Goal: Task Accomplishment & Management: Use online tool/utility

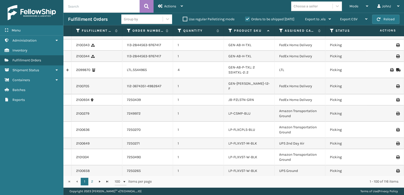
scroll to position [281, 0]
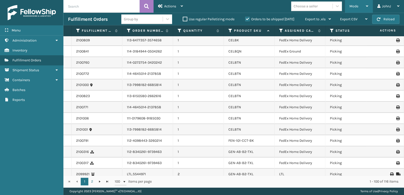
click at [353, 10] on div "Mode" at bounding box center [358, 6] width 19 height 13
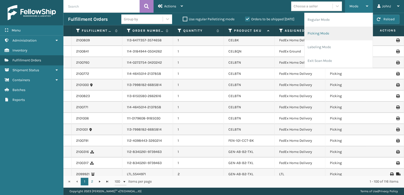
click at [330, 39] on li "Picking Mode" at bounding box center [338, 34] width 68 height 14
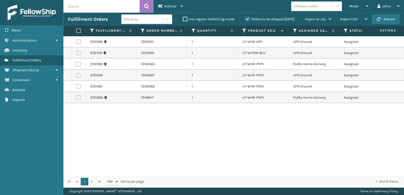
click at [77, 30] on label at bounding box center [77, 30] width 3 height 5
click at [76, 30] on input "checkbox" at bounding box center [76, 30] width 0 height 3
checkbox input "true"
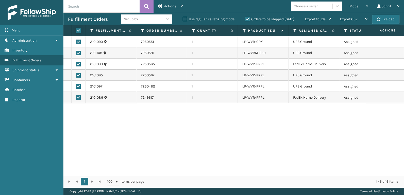
checkbox input "true"
click at [173, 6] on span "Actions" at bounding box center [170, 6] width 12 height 4
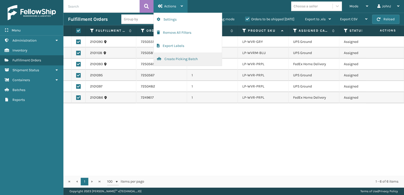
click at [176, 60] on button "Create Picking Batch" at bounding box center [188, 59] width 68 height 13
